Goal: Navigation & Orientation: Go to known website

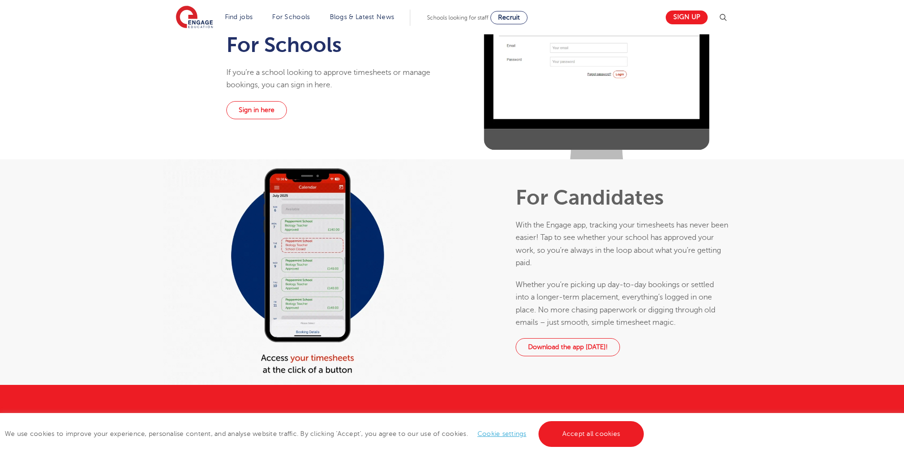
scroll to position [286, 0]
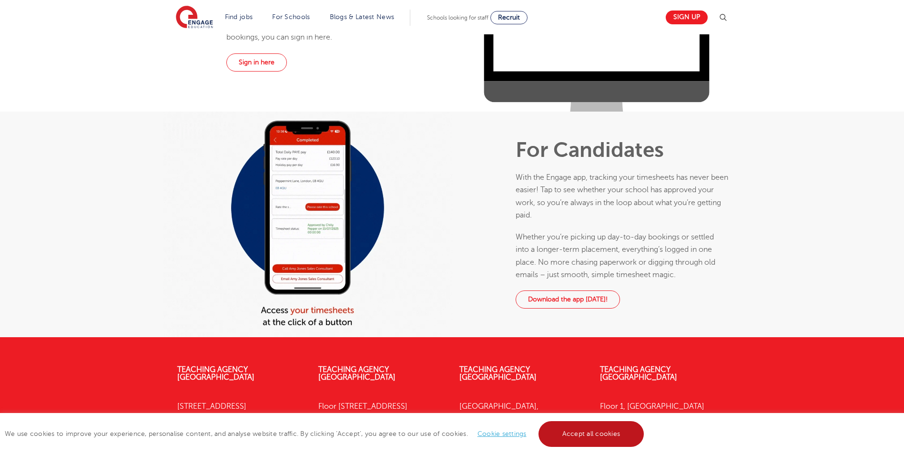
click at [582, 440] on link "Accept all cookies" at bounding box center [592, 434] width 106 height 26
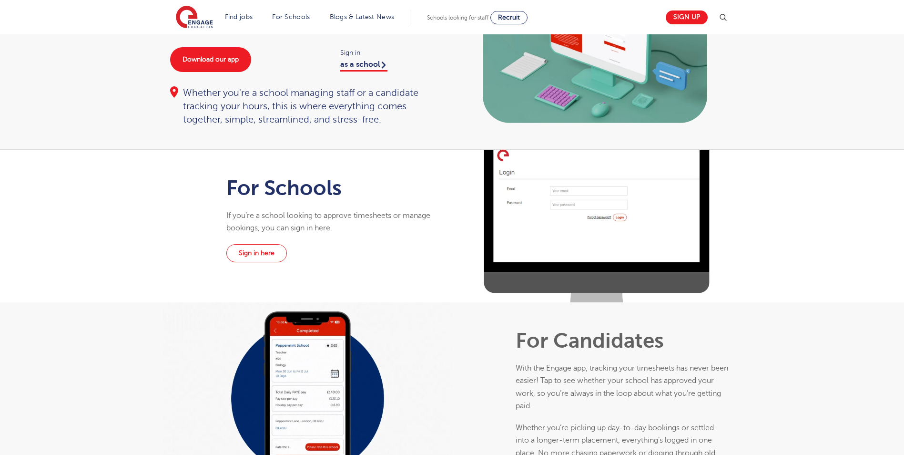
scroll to position [0, 0]
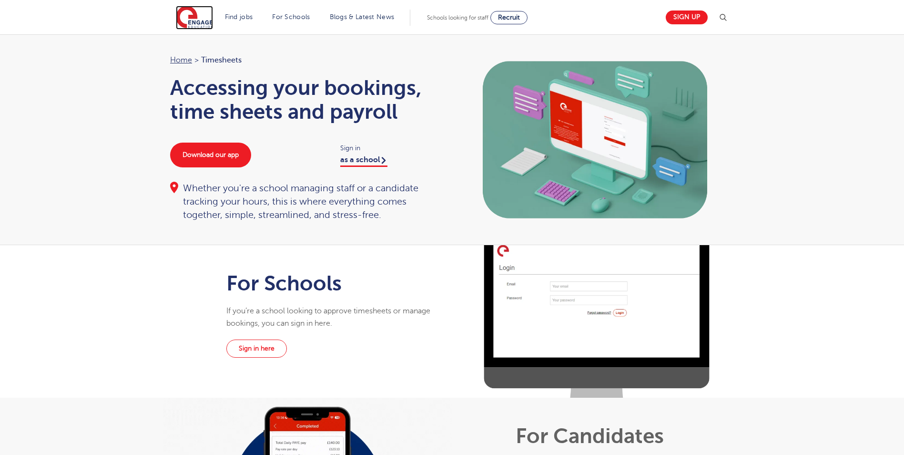
click at [206, 18] on img at bounding box center [194, 18] width 37 height 24
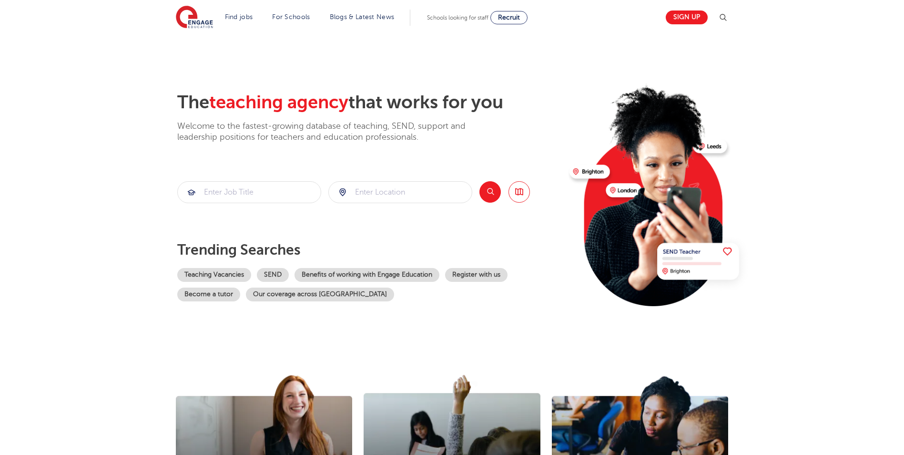
click at [724, 19] on img at bounding box center [723, 17] width 11 height 11
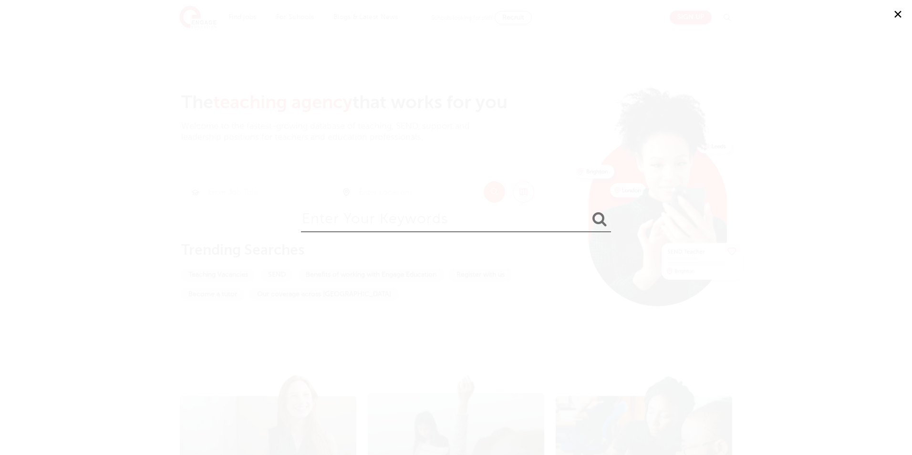
click at [899, 10] on button "✕" at bounding box center [897, 14] width 29 height 29
